Goal: Navigation & Orientation: Understand site structure

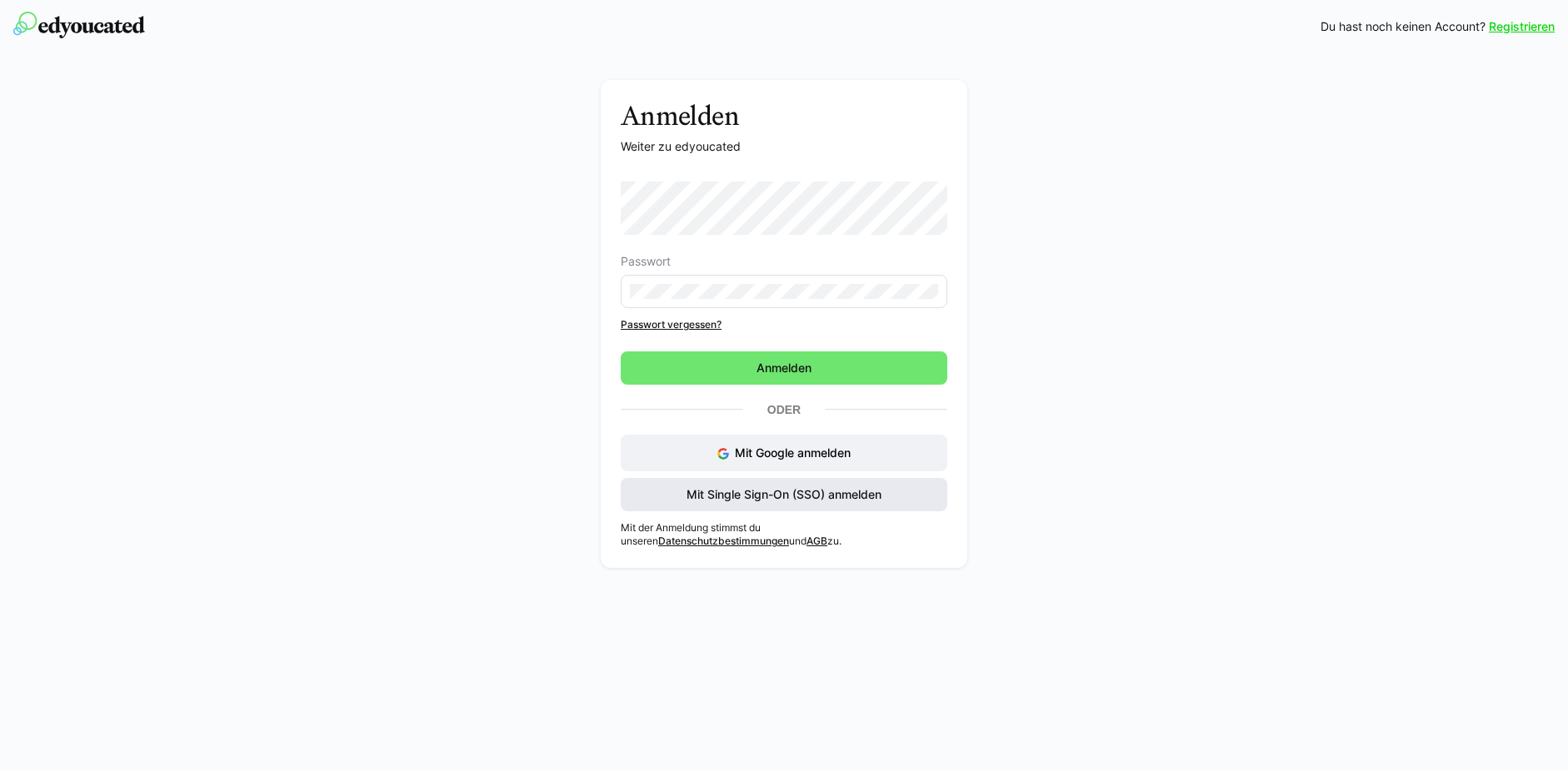
click at [782, 491] on span "Mit Single Sign-On (SSO) anmelden" at bounding box center [784, 495] width 200 height 17
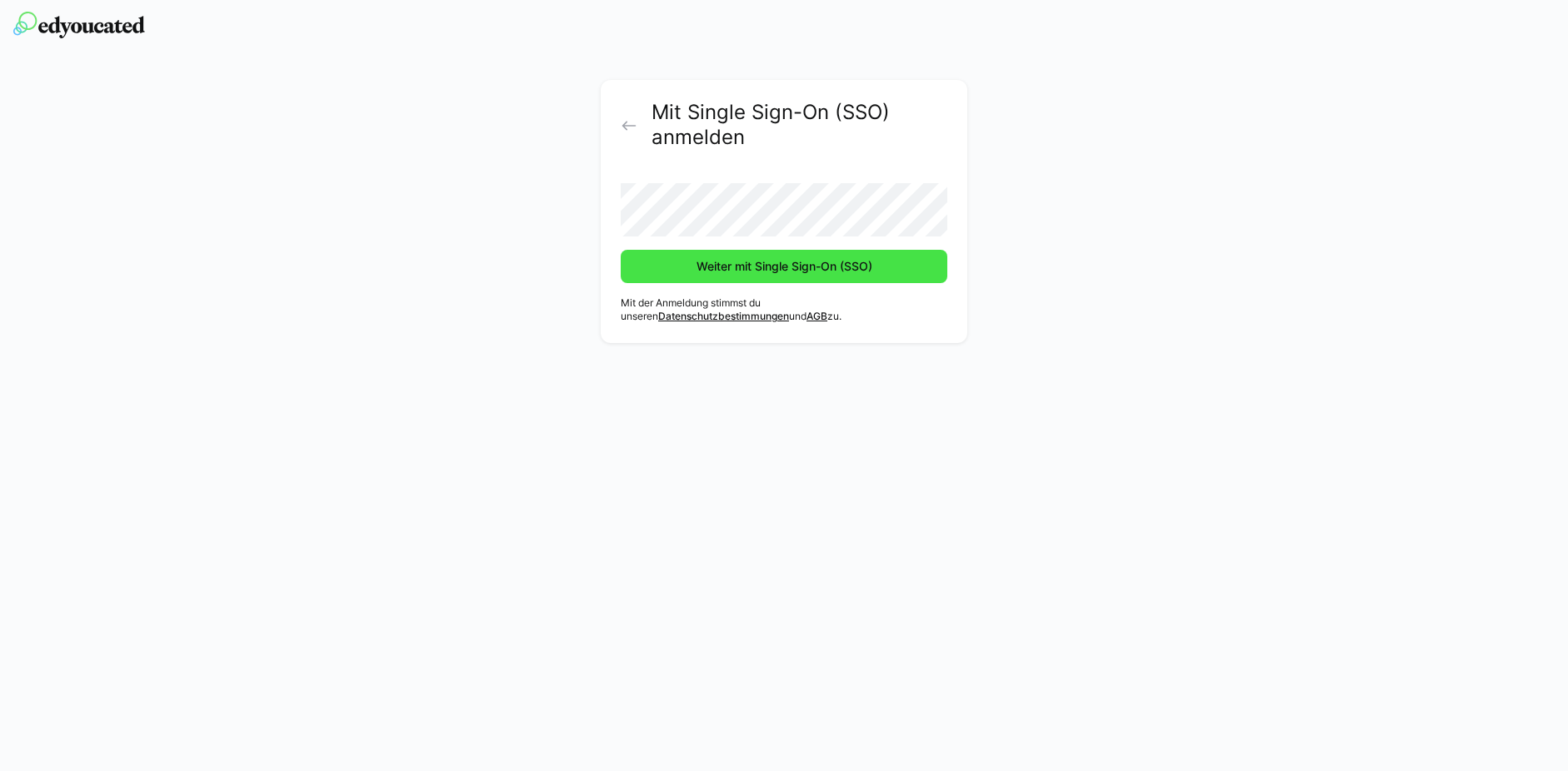
click at [748, 269] on span "Weiter mit Single Sign-On (SSO)" at bounding box center [784, 267] width 180 height 17
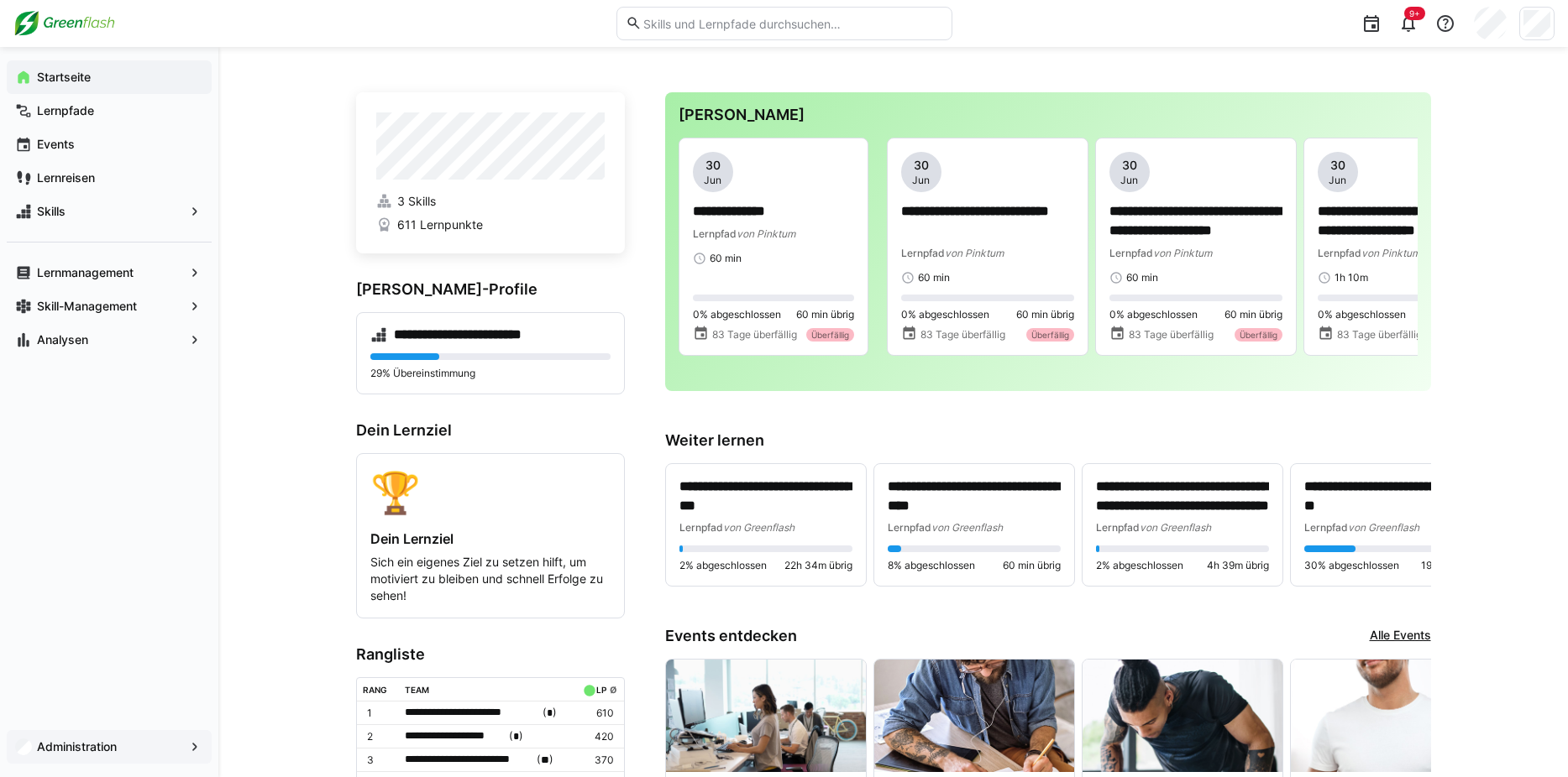
click at [0, 0] on app-navigation-label "Administration" at bounding box center [0, 0] width 0 height 0
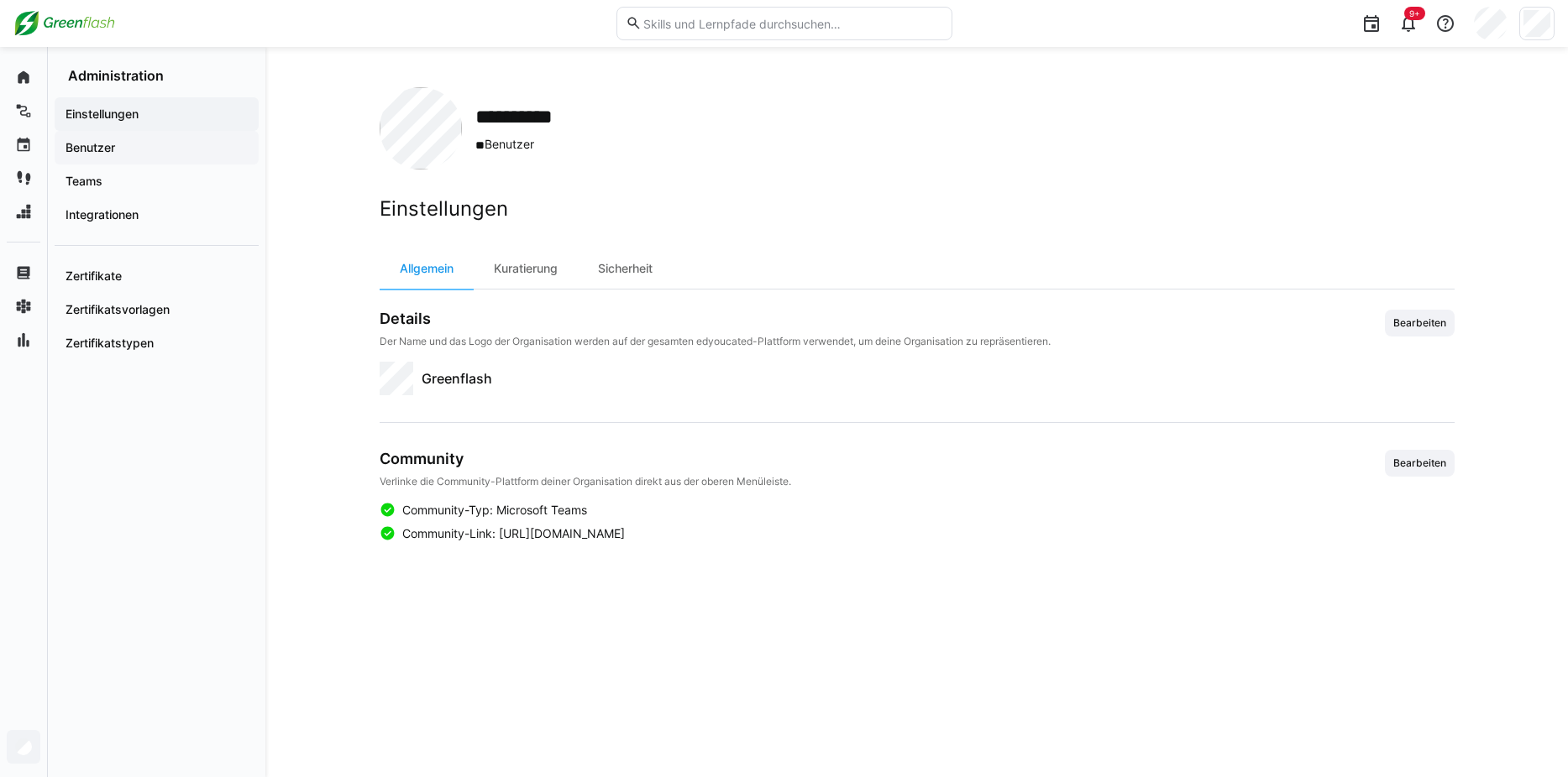
click at [159, 150] on span "Benutzer" at bounding box center [156, 147] width 188 height 17
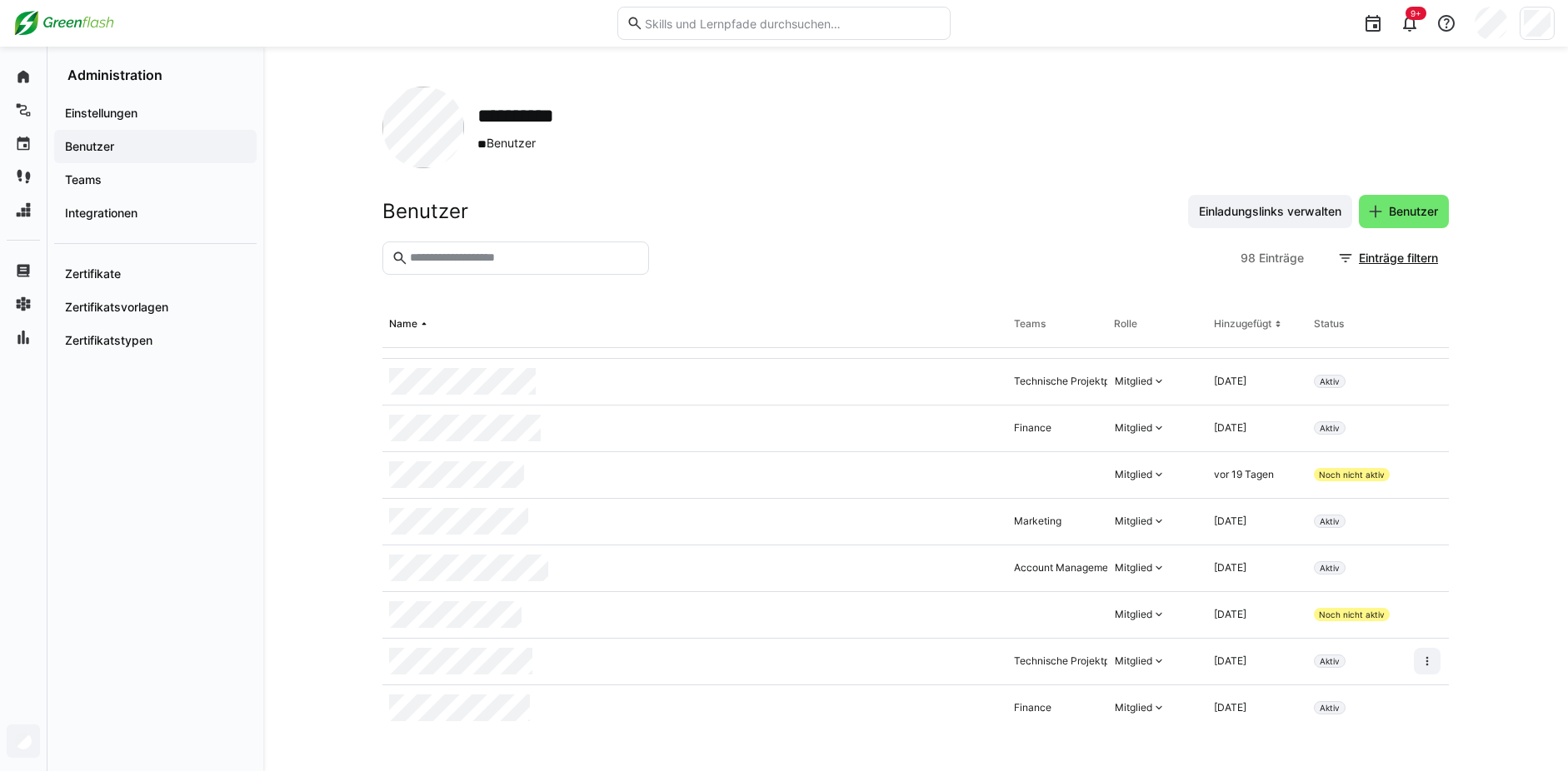
scroll to position [3532, 0]
click at [109, 182] on span "Teams" at bounding box center [155, 180] width 186 height 17
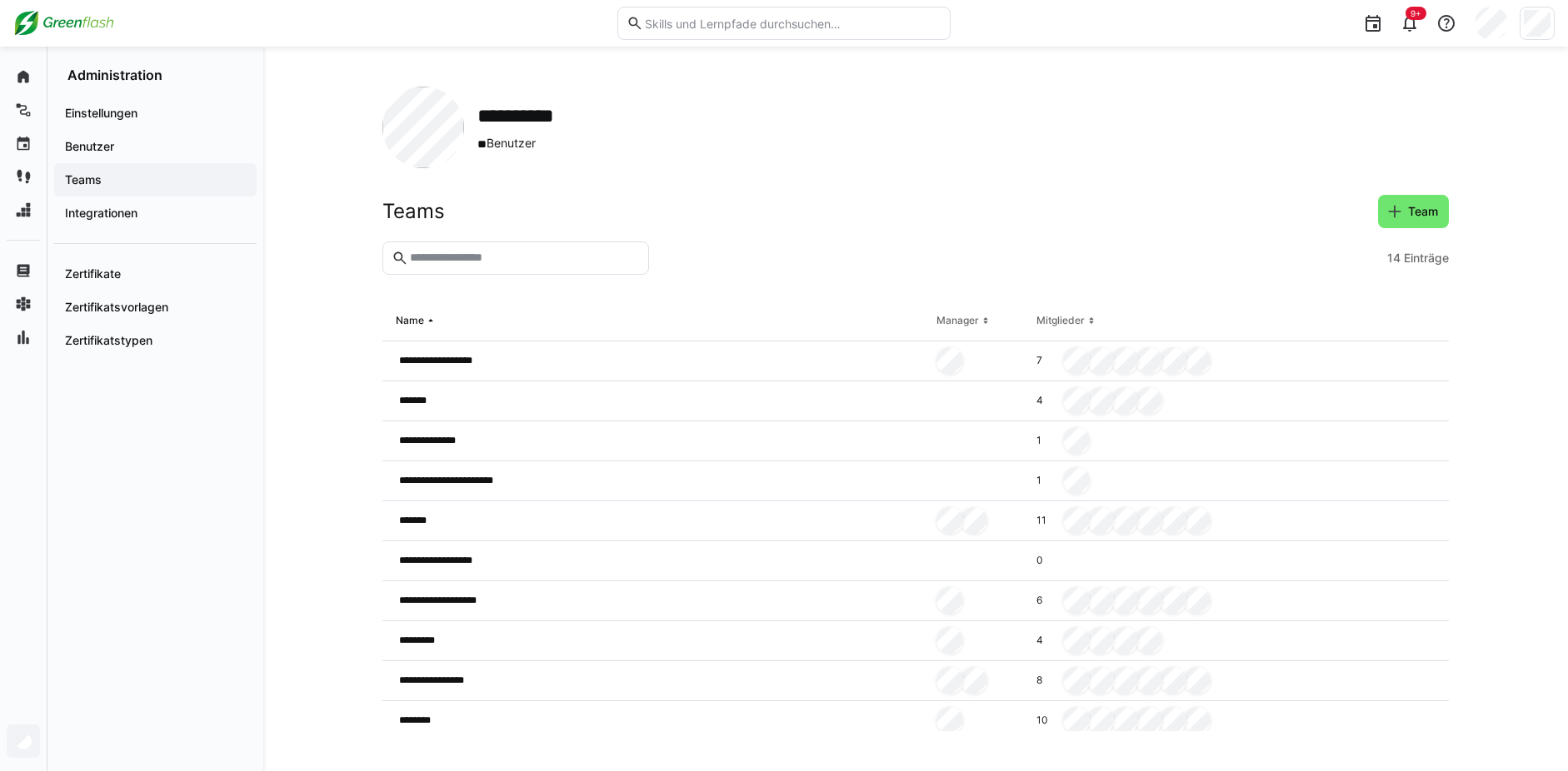
click at [0, 0] on app-navigation-label "Integrationen" at bounding box center [0, 0] width 0 height 0
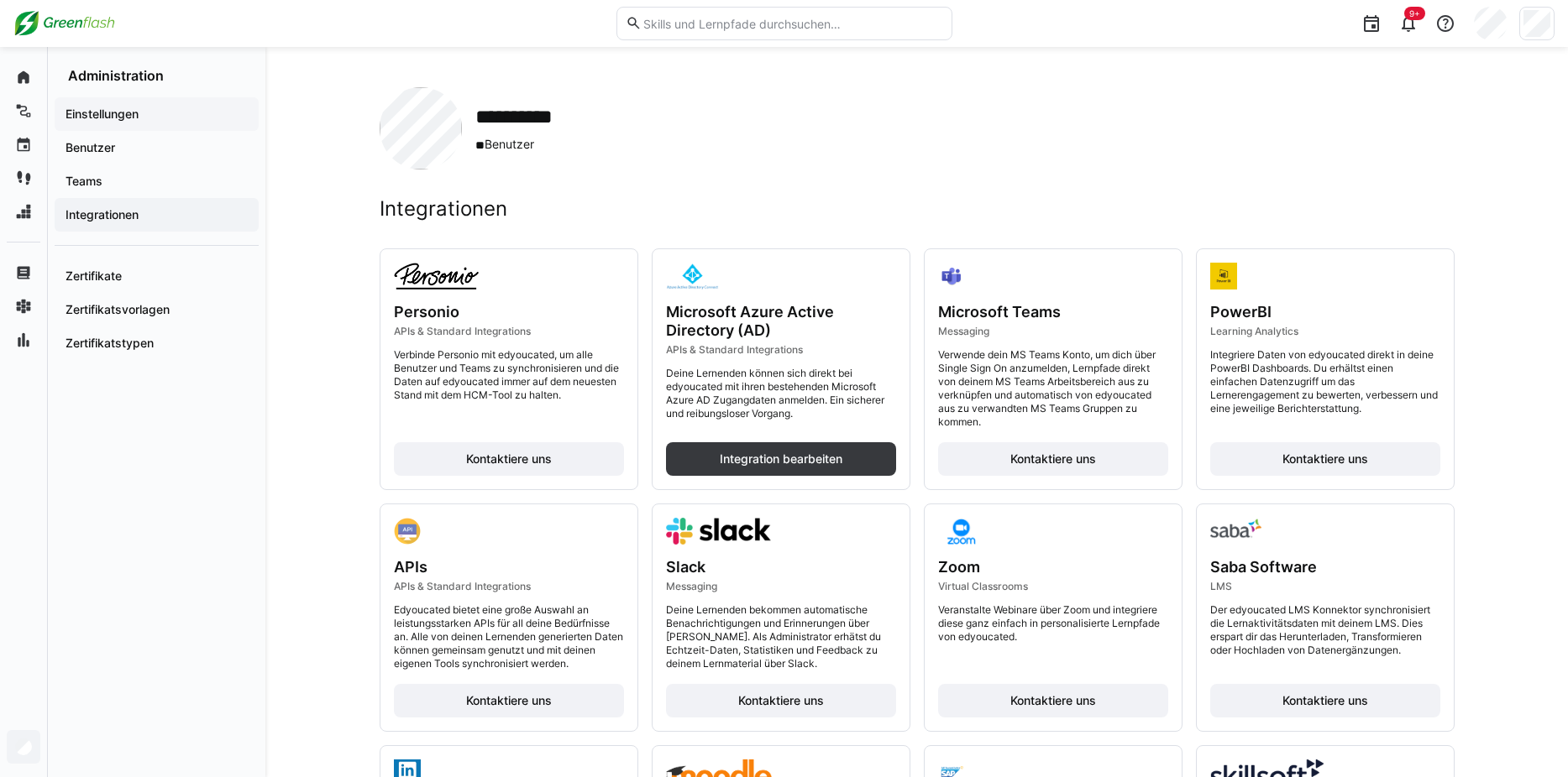
click at [0, 0] on app-navigation-label "Einstellungen" at bounding box center [0, 0] width 0 height 0
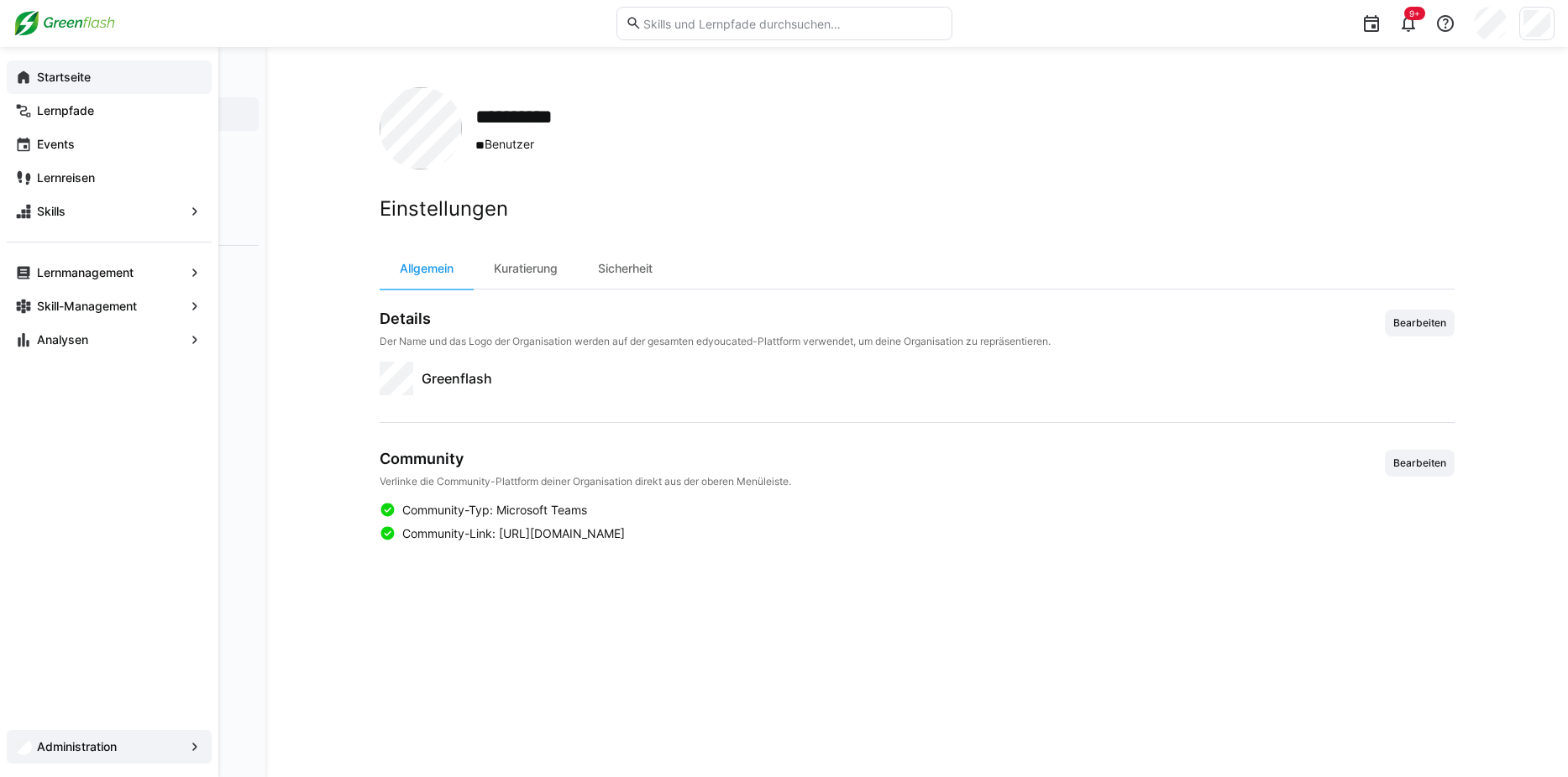
click at [21, 76] on eds-icon at bounding box center [23, 77] width 17 height 17
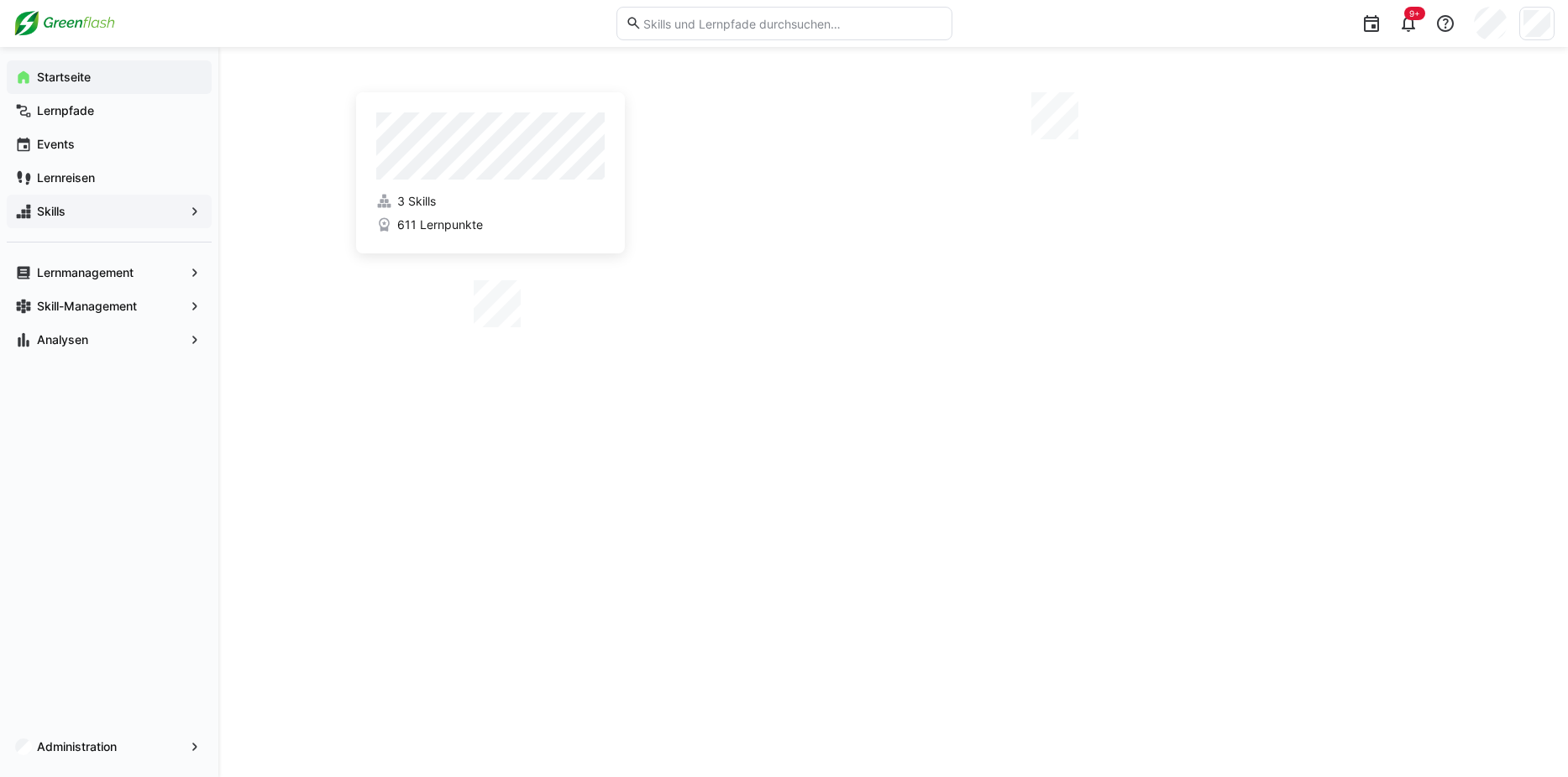
click at [0, 0] on app-navigation-label "Skills" at bounding box center [0, 0] width 0 height 0
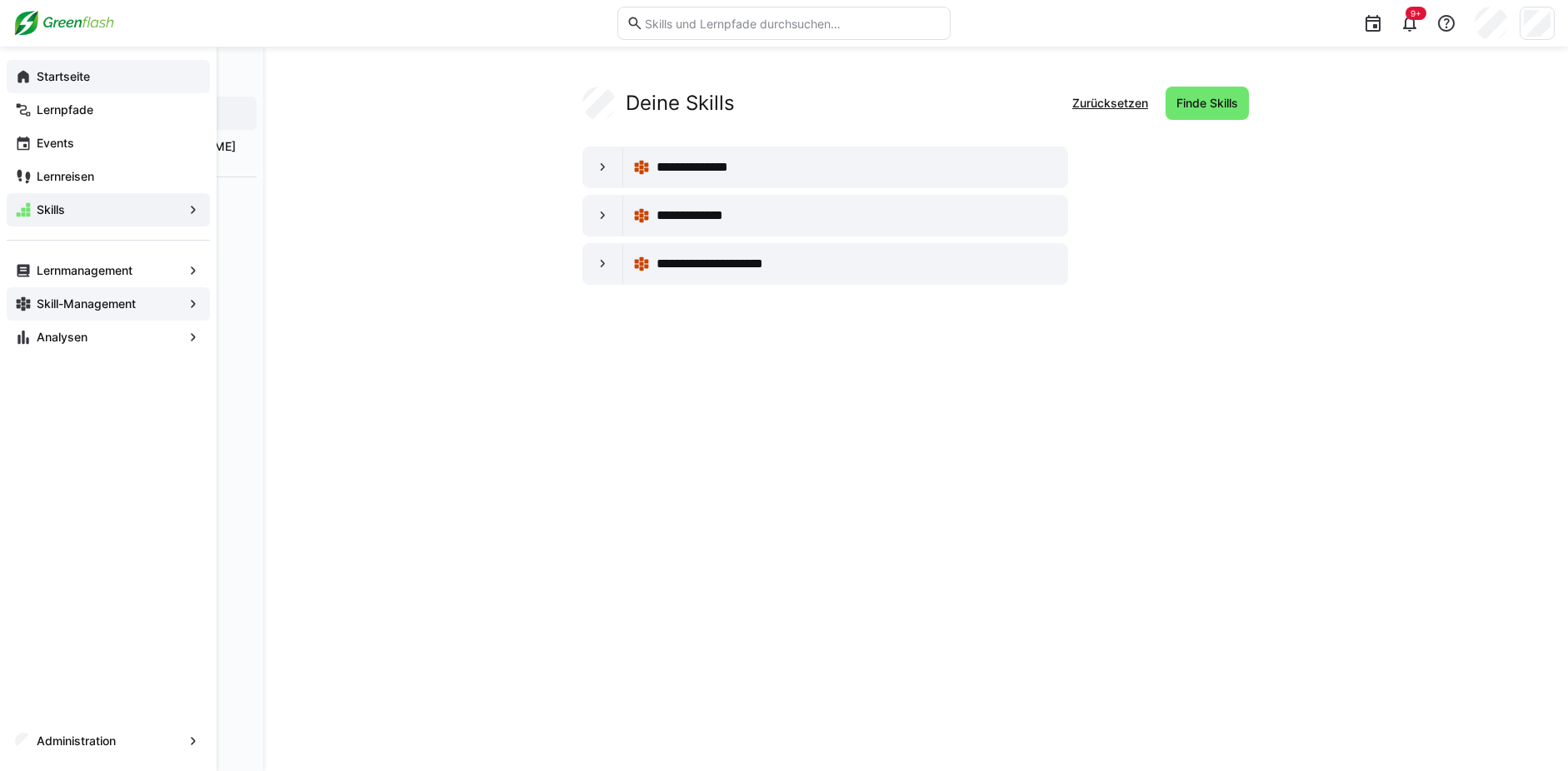
click at [0, 0] on app-navigation-label "Skill-Management" at bounding box center [0, 0] width 0 height 0
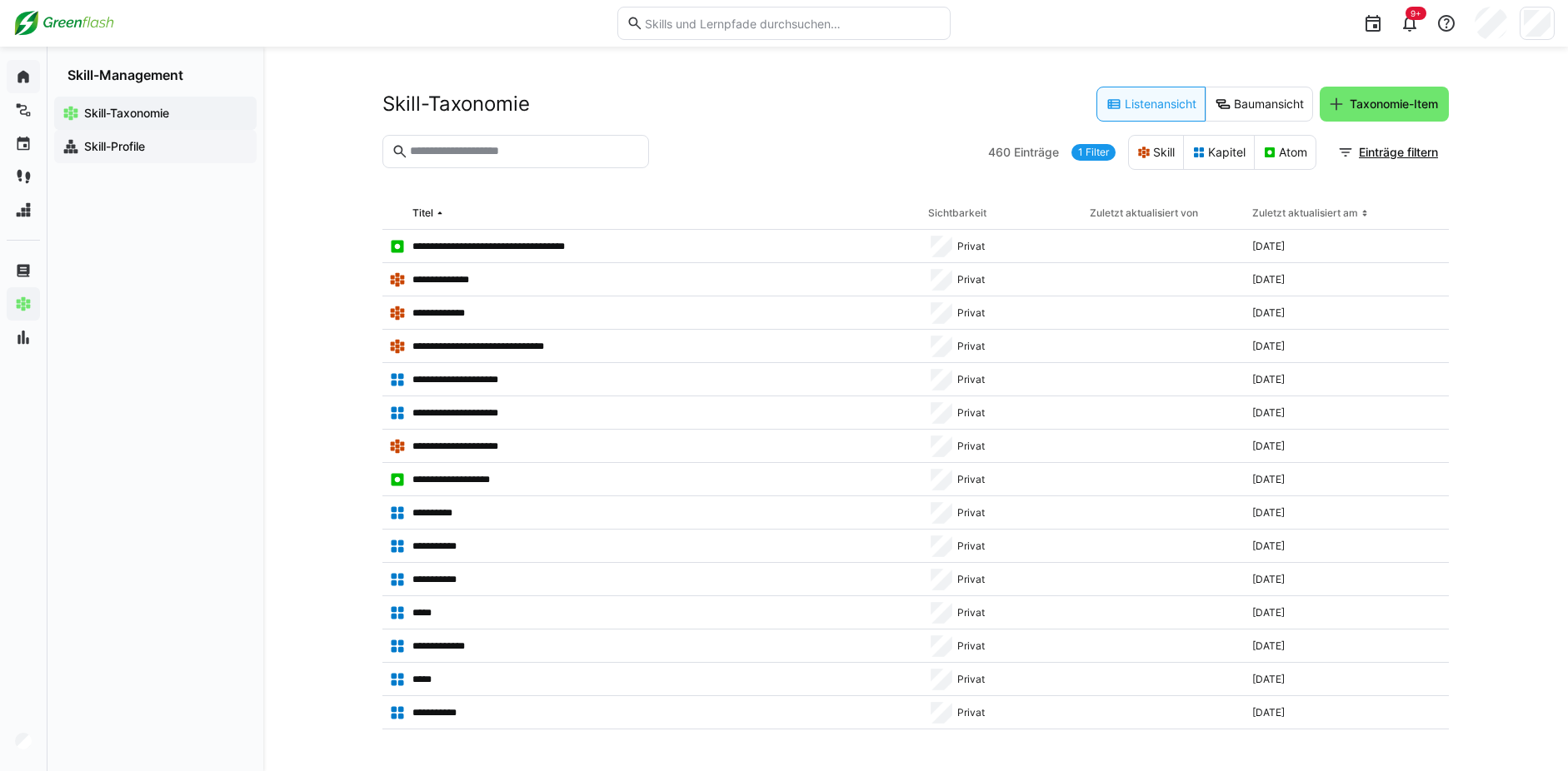
click at [139, 154] on span "Skill-Profile" at bounding box center [165, 146] width 167 height 17
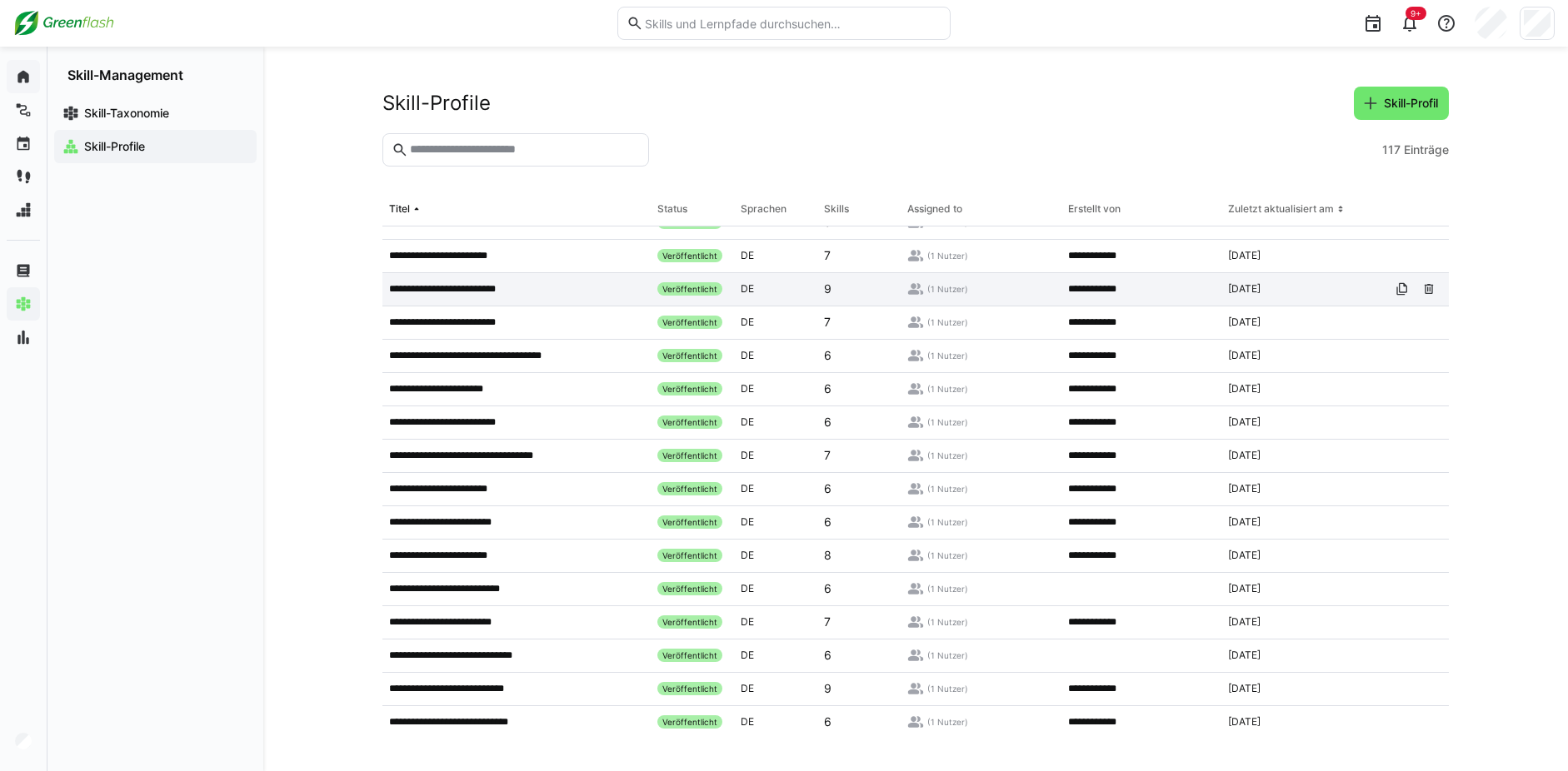
scroll to position [2661, 0]
